Goal: Task Accomplishment & Management: Manage account settings

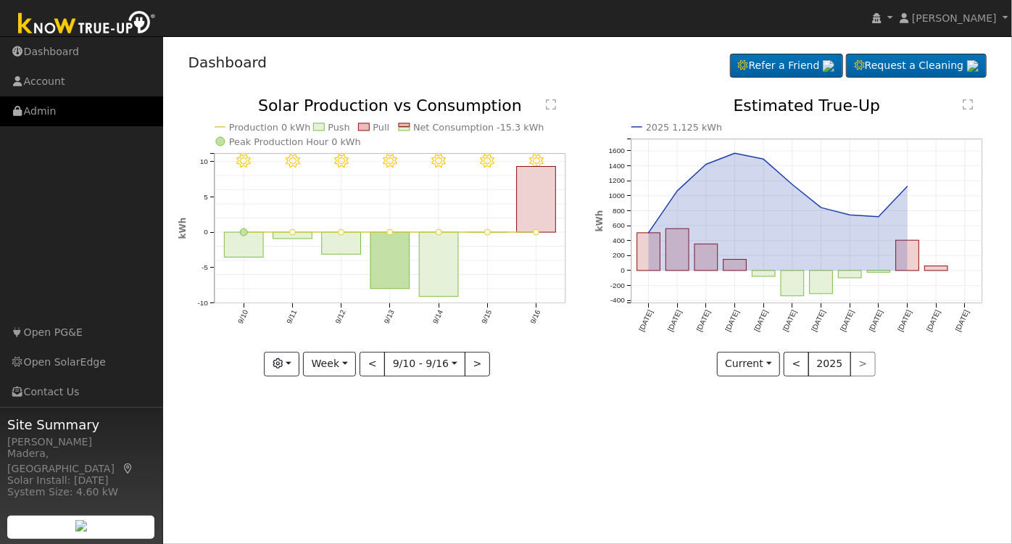
click at [42, 109] on link "Admin" at bounding box center [81, 111] width 163 height 30
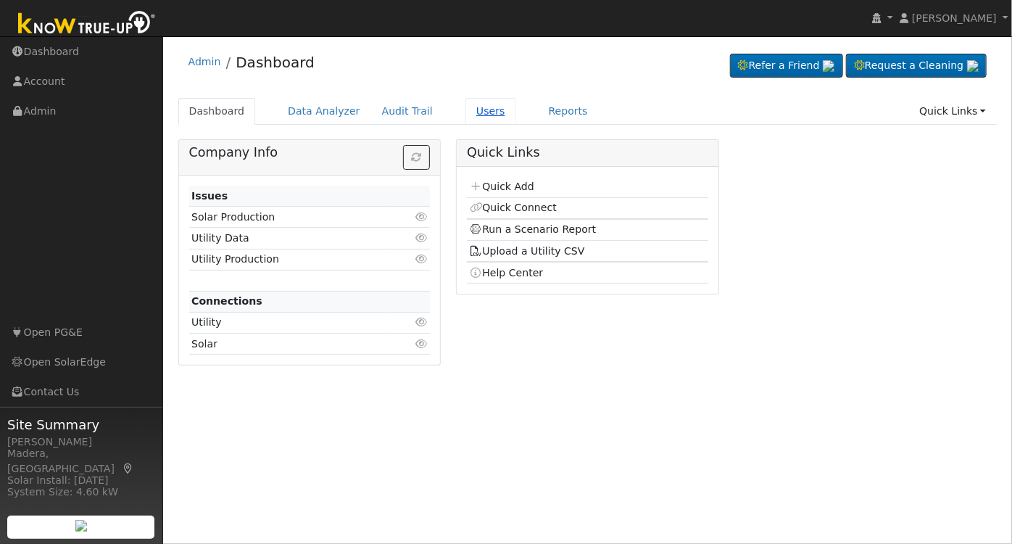
click at [466, 115] on link "Users" at bounding box center [491, 111] width 51 height 27
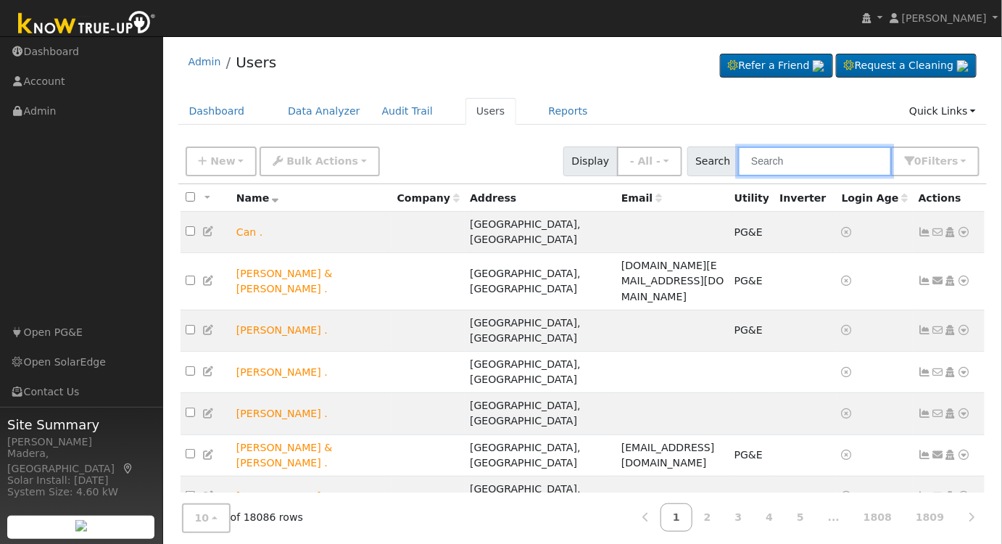
click at [836, 162] on input "text" at bounding box center [815, 161] width 154 height 30
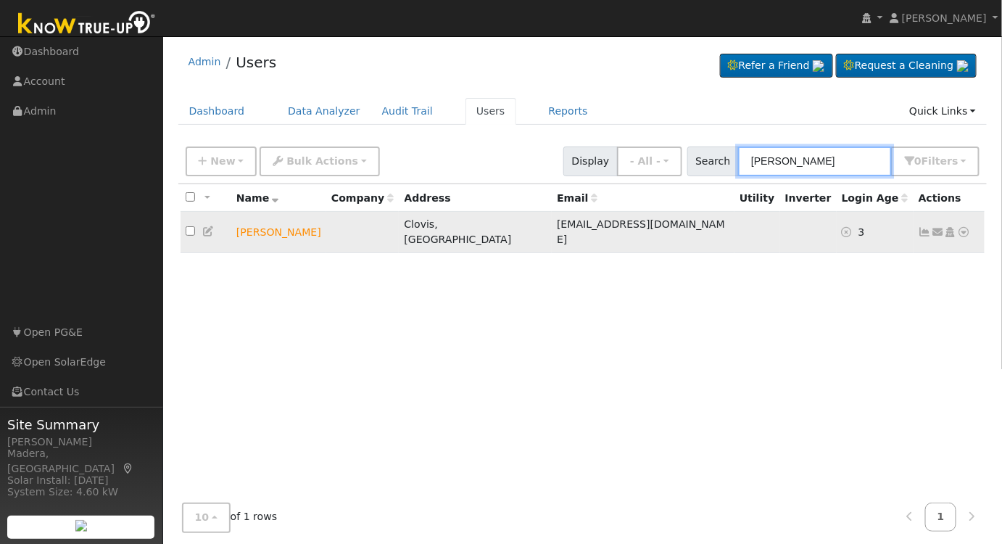
type input "RON magnes"
click at [954, 228] on icon at bounding box center [950, 232] width 13 height 10
